Goal: Task Accomplishment & Management: Manage account settings

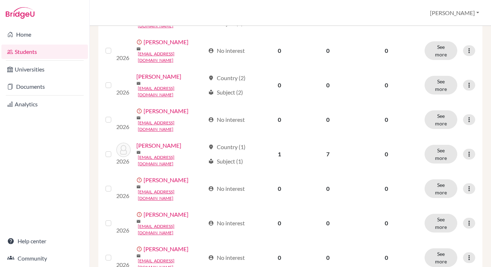
scroll to position [481, 0]
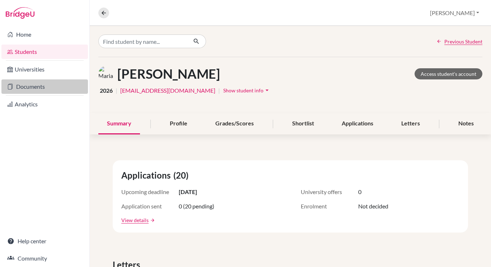
click at [29, 87] on link "Documents" at bounding box center [44, 86] width 87 height 14
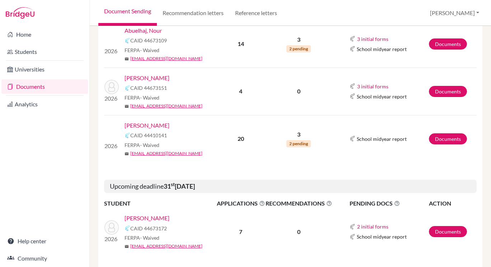
scroll to position [167, 0]
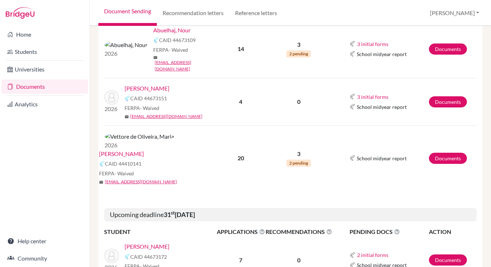
click at [144, 149] on link "[PERSON_NAME]" at bounding box center [121, 153] width 45 height 9
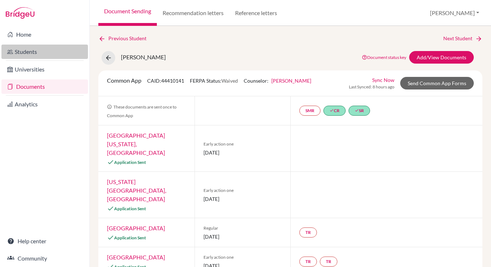
click at [36, 54] on link "Students" at bounding box center [44, 52] width 87 height 14
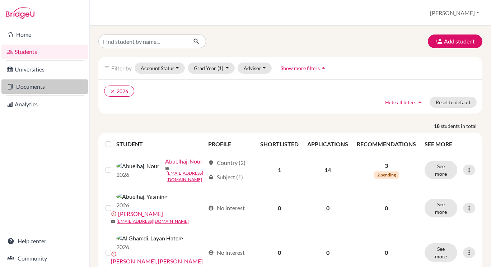
click at [37, 92] on link "Documents" at bounding box center [44, 86] width 87 height 14
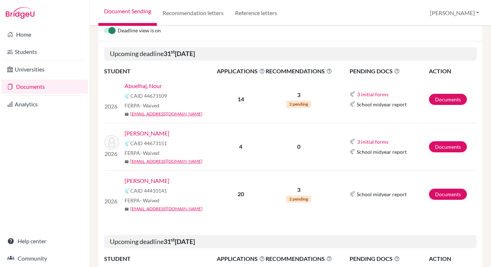
scroll to position [112, 0]
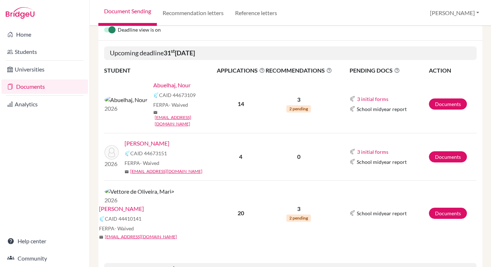
click at [154, 139] on link "Geller, Noam" at bounding box center [147, 143] width 45 height 9
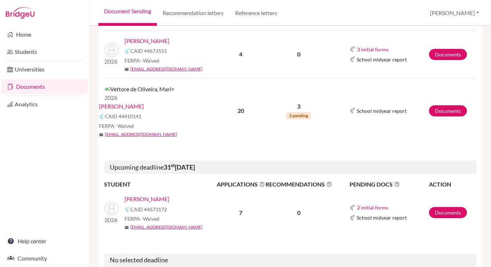
scroll to position [228, 0]
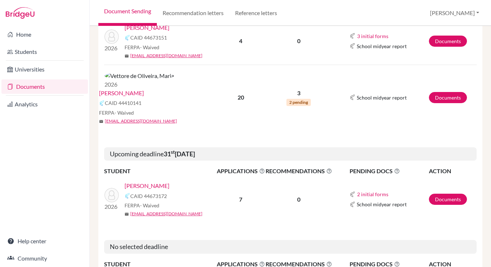
click at [148, 181] on link "Kiani, Jennah" at bounding box center [147, 185] width 45 height 9
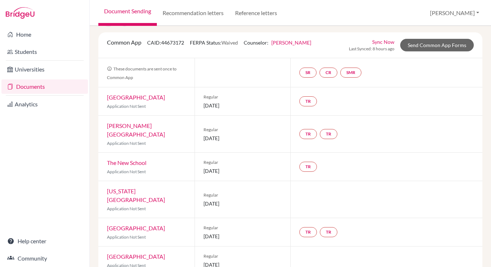
scroll to position [74, 0]
